Goal: Task Accomplishment & Management: Use online tool/utility

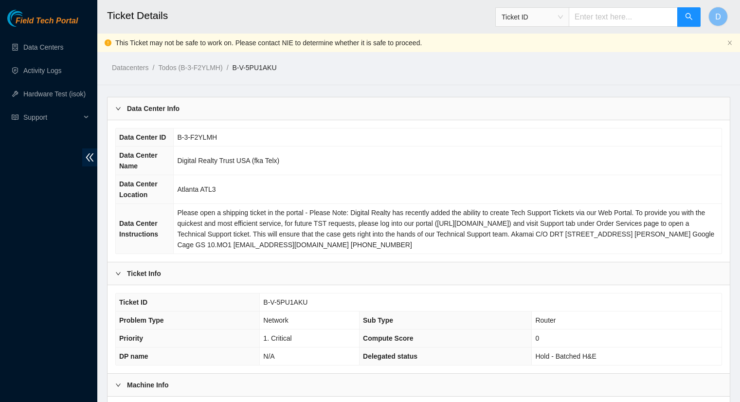
scroll to position [805, 0]
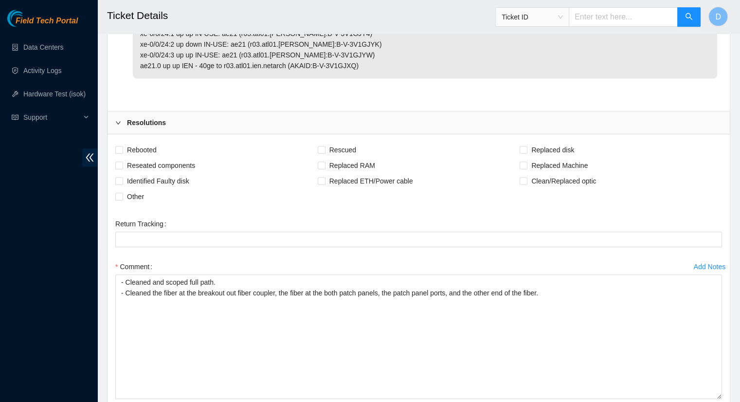
drag, startPoint x: 549, startPoint y: 290, endPoint x: 105, endPoint y: 252, distance: 445.3
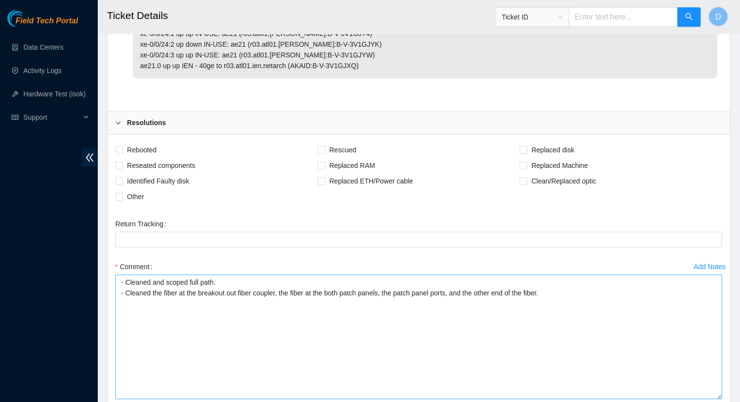
click at [345, 359] on textarea "- Cleaned and scoped full path. - Cleaned the fiber at the breakout out fiber c…" at bounding box center [418, 336] width 607 height 125
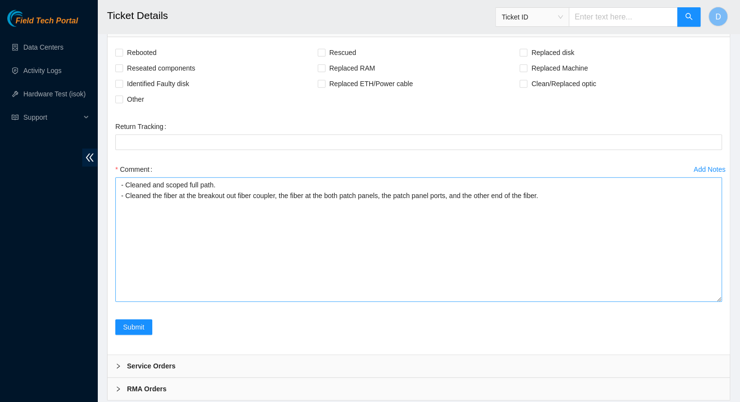
scroll to position [928, 0]
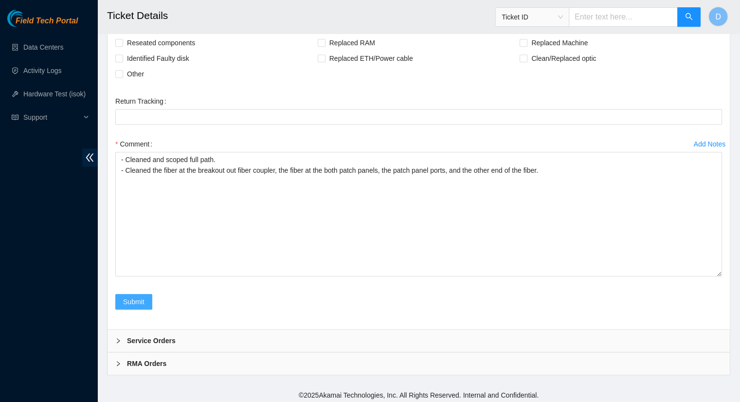
click at [126, 294] on button "Submit" at bounding box center [133, 302] width 37 height 16
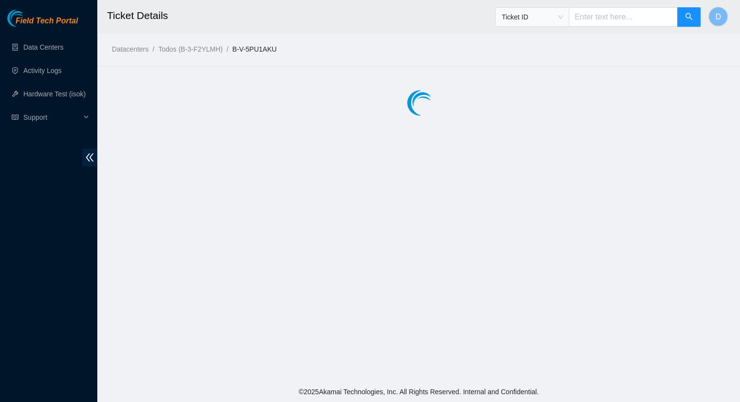
scroll to position [0, 0]
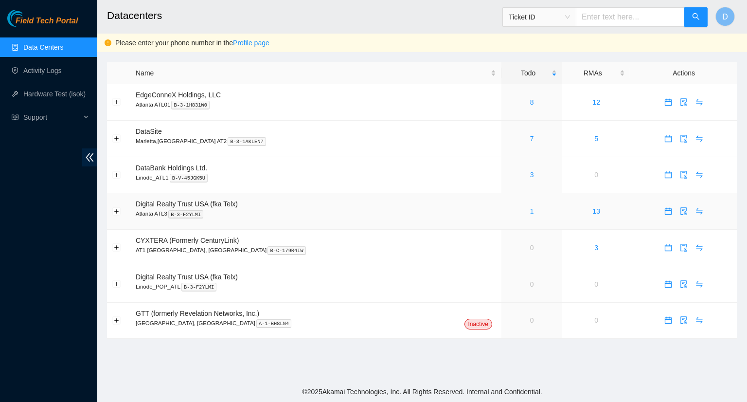
click at [530, 212] on link "1" at bounding box center [532, 211] width 4 height 8
click at [530, 175] on link "3" at bounding box center [532, 175] width 4 height 8
